Goal: Transaction & Acquisition: Book appointment/travel/reservation

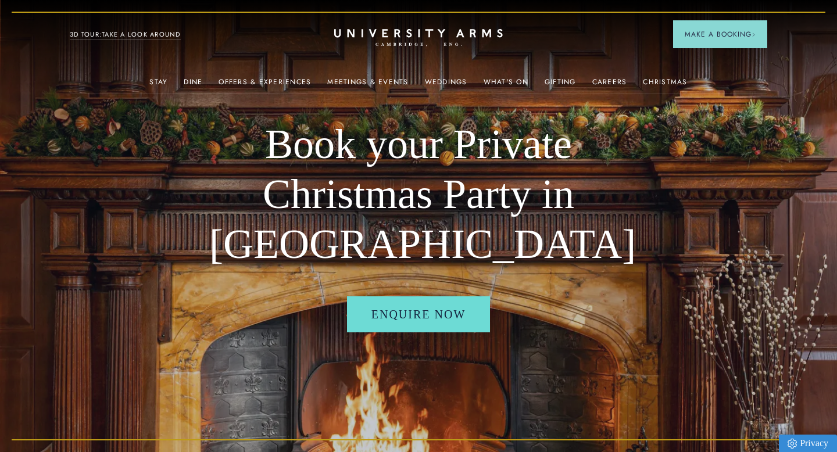
click at [623, 188] on h1 "Book your Private Christmas Party in [GEOGRAPHIC_DATA]" at bounding box center [418, 194] width 419 height 149
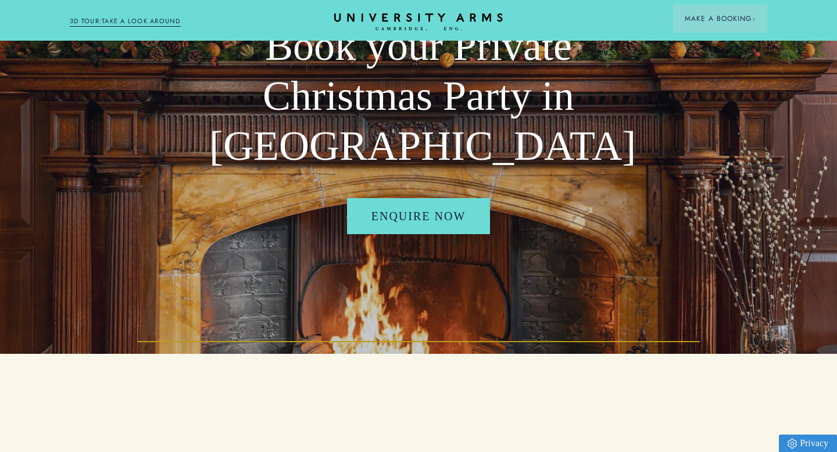
scroll to position [79, 0]
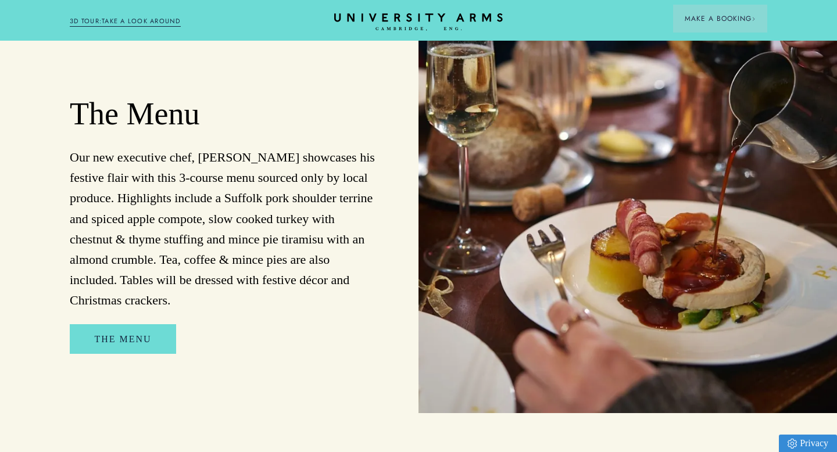
scroll to position [815, 0]
